Goal: Navigation & Orientation: Find specific page/section

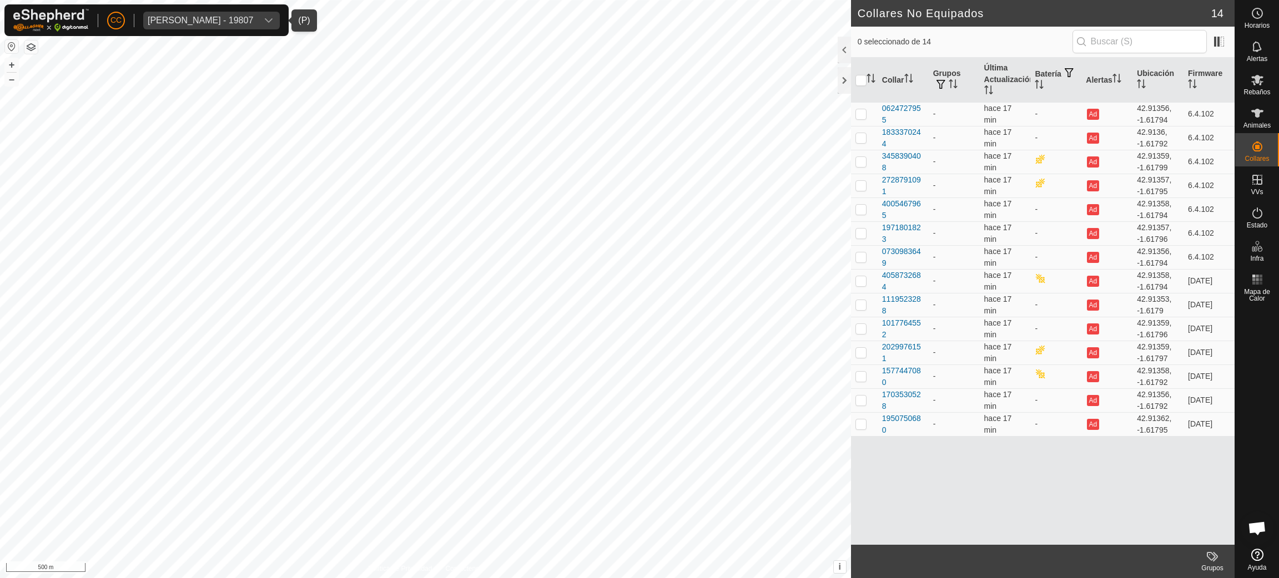
click at [215, 16] on div "[PERSON_NAME] - 19807" at bounding box center [200, 20] width 105 height 9
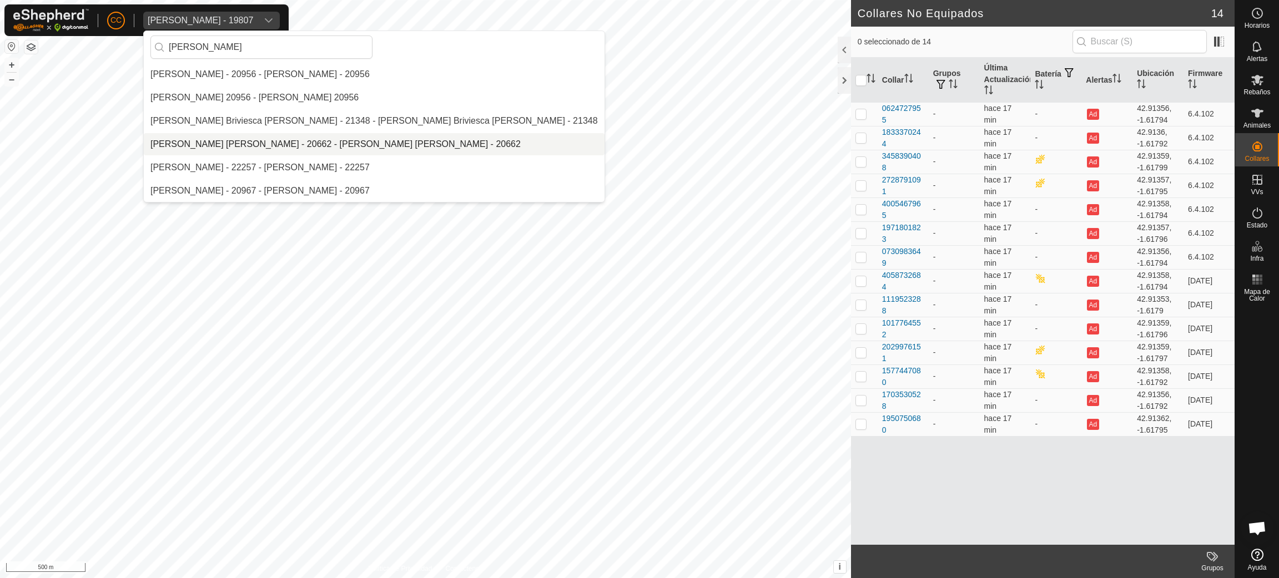
type input "[PERSON_NAME]"
click at [242, 140] on li "[PERSON_NAME] [PERSON_NAME] - 20662 - [PERSON_NAME] [PERSON_NAME] - 20662" at bounding box center [374, 144] width 461 height 22
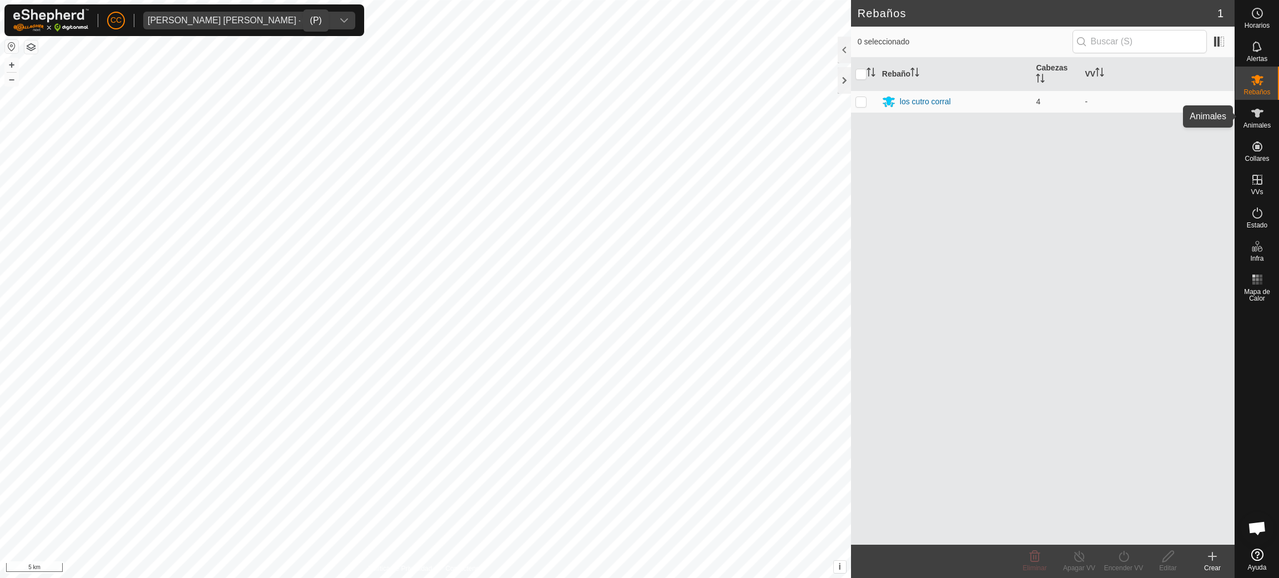
click at [1263, 118] on icon at bounding box center [1257, 113] width 13 height 13
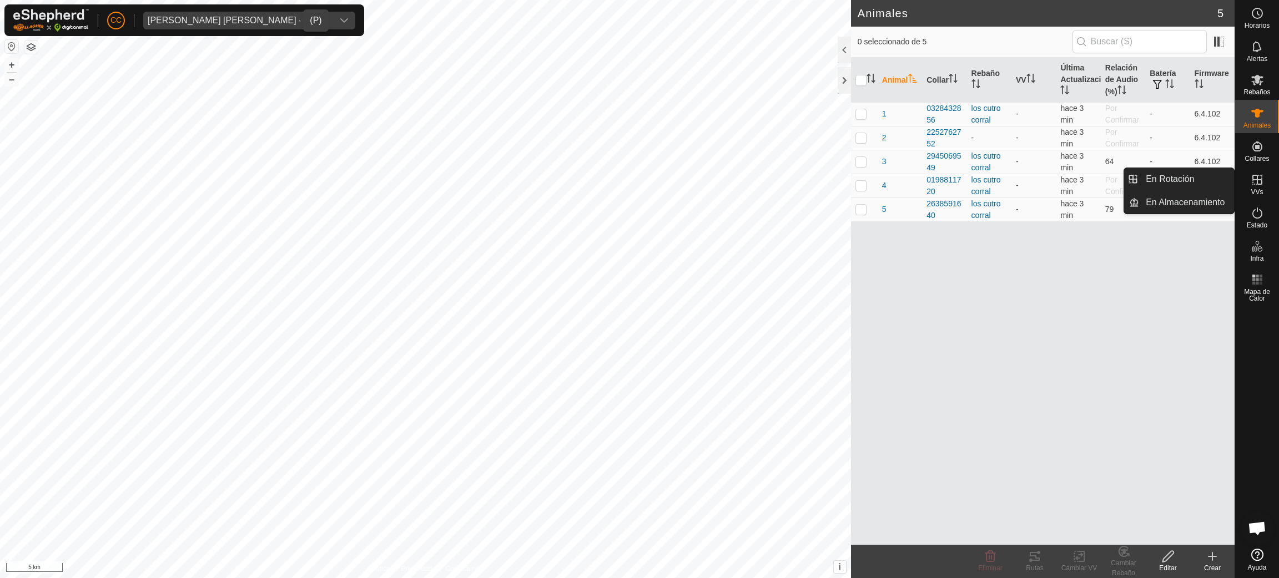
click at [1254, 187] on es-virtualpaddocks-svg-icon at bounding box center [1257, 180] width 20 height 18
click at [1264, 216] on es-activation-svg-icon at bounding box center [1257, 213] width 20 height 18
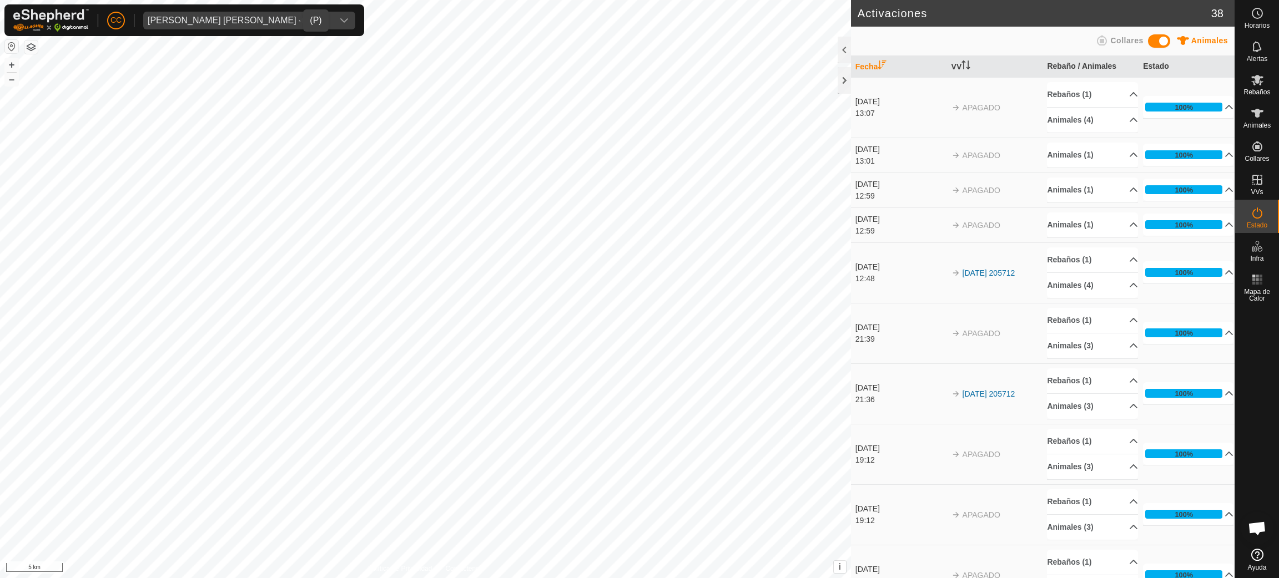
click at [878, 233] on div "12:59" at bounding box center [901, 231] width 90 height 12
click at [872, 166] on div "13:01" at bounding box center [901, 161] width 90 height 12
click at [12, 48] on button "button" at bounding box center [11, 46] width 13 height 13
click at [1250, 123] on span "Animales" at bounding box center [1257, 125] width 27 height 7
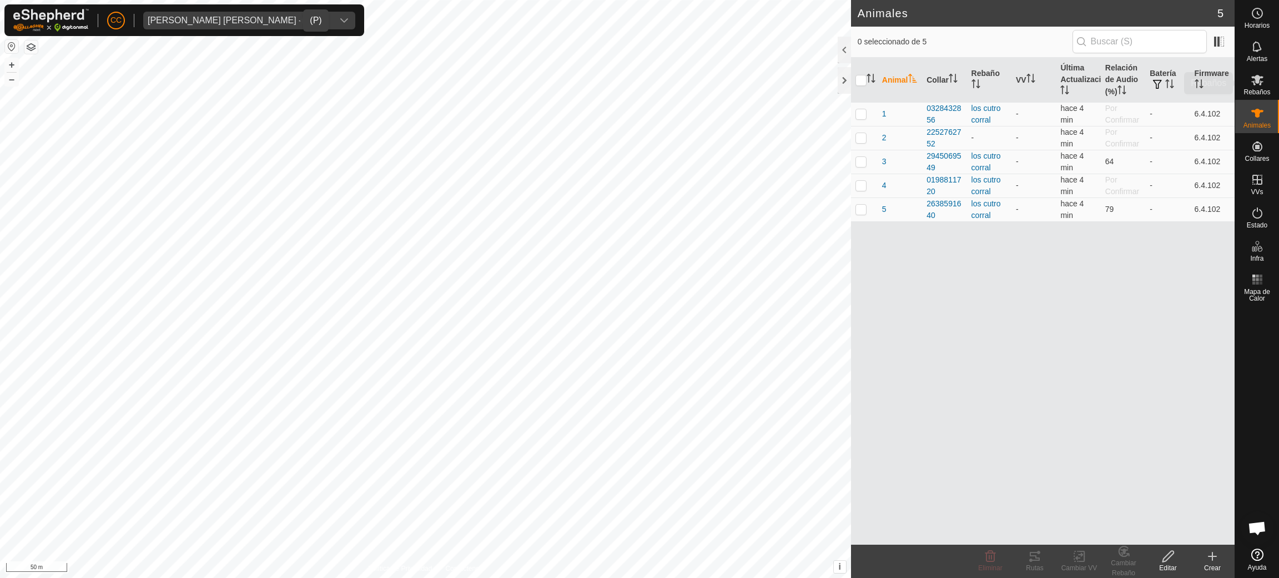
click at [1261, 83] on icon at bounding box center [1257, 79] width 13 height 13
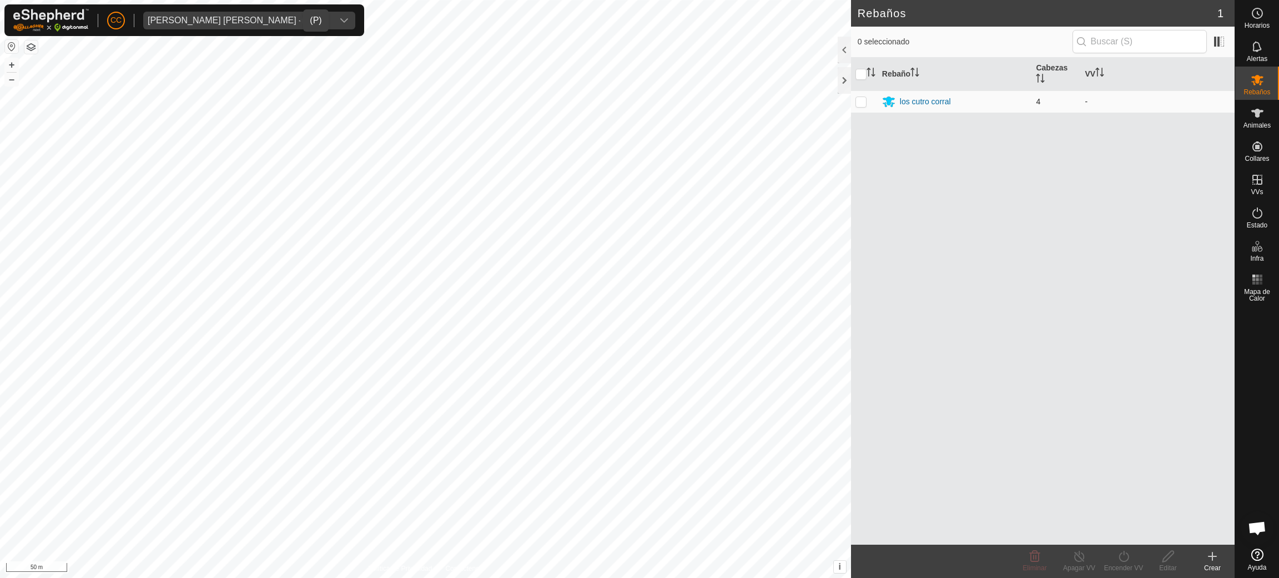
click at [859, 102] on p-checkbox at bounding box center [861, 101] width 11 height 9
checkbox input "true"
click at [1264, 131] on div "Animales" at bounding box center [1257, 116] width 44 height 33
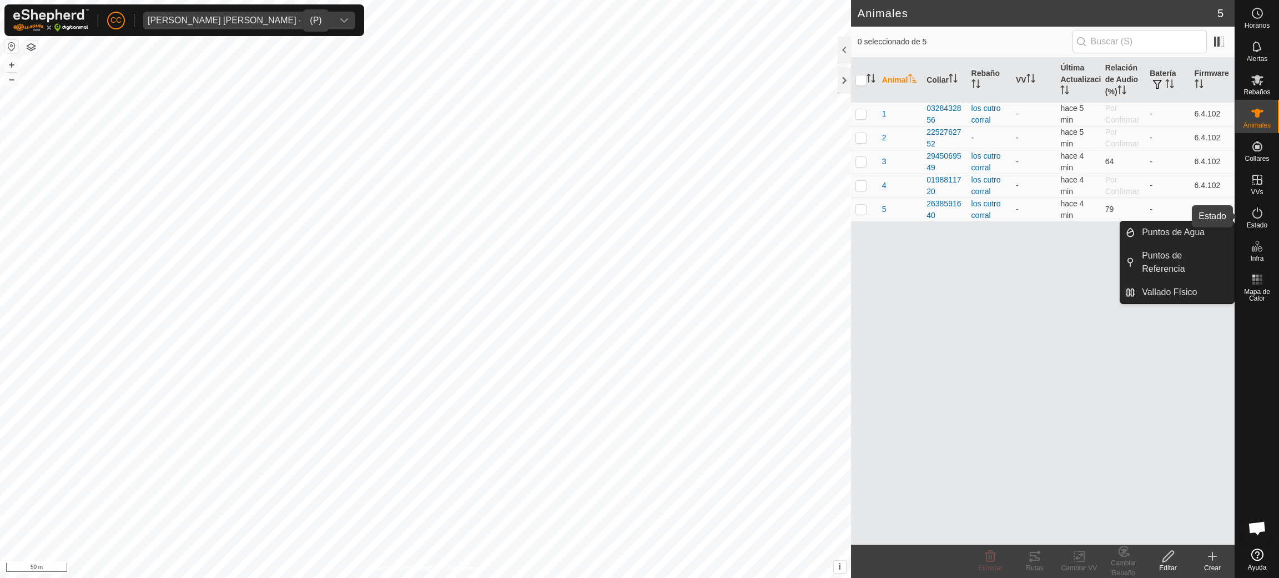
click at [1261, 213] on icon at bounding box center [1257, 213] width 10 height 11
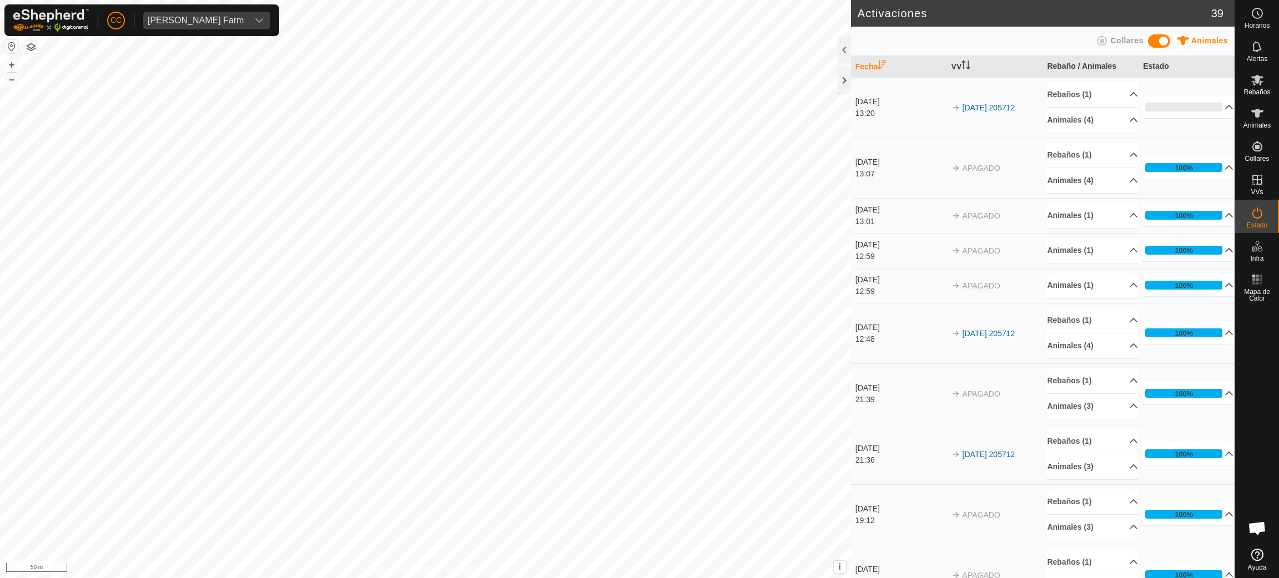
scroll to position [904, 0]
click at [1251, 107] on icon at bounding box center [1257, 113] width 13 height 13
